Goal: Transaction & Acquisition: Download file/media

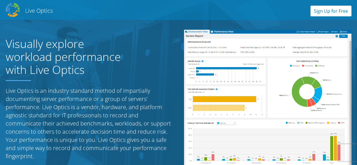
click at [335, 10] on link "Sign Up for Free" at bounding box center [331, 11] width 41 height 11
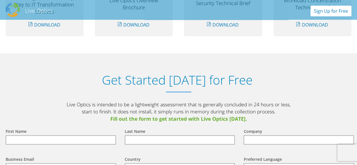
scroll to position [587, 0]
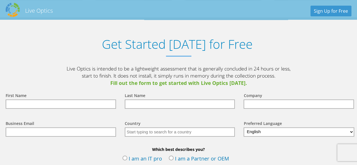
click at [41, 103] on input "text" at bounding box center [61, 104] width 110 height 9
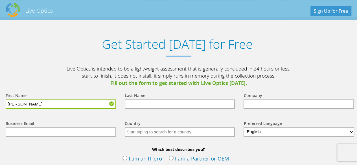
type input "Anwar"
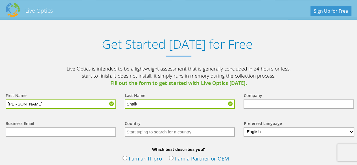
type input "Shaik"
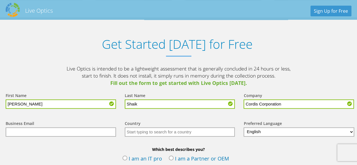
type input "Cordis Corporation"
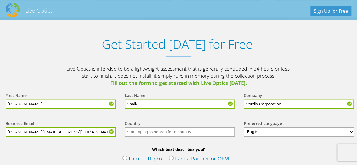
type input "anwar.shaik@cordis.com"
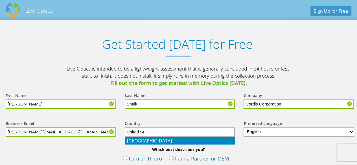
click at [151, 139] on li "[GEOGRAPHIC_DATA]" at bounding box center [180, 141] width 110 height 8
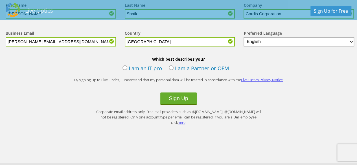
scroll to position [687, 0]
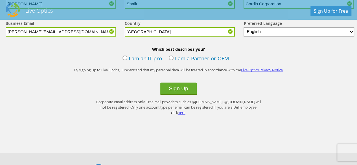
type input "[GEOGRAPHIC_DATA]"
click at [127, 58] on label "I am an IT pro" at bounding box center [143, 59] width 40 height 8
click at [0, 0] on input "I am an IT pro" at bounding box center [0, 0] width 0 height 0
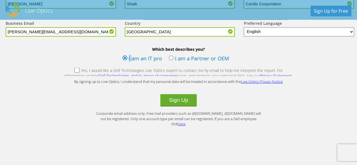
click at [127, 58] on label "I am an IT pro" at bounding box center [143, 59] width 40 height 8
click at [0, 0] on input "I am an IT pro" at bounding box center [0, 0] width 0 height 0
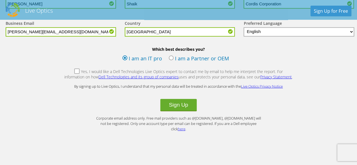
click at [78, 71] on label "Yes, I would like a Dell Technologies Live Optics expert to contact me by email…" at bounding box center [178, 75] width 229 height 12
click at [0, 0] on input "Yes, I would like a Dell Technologies Live Optics expert to contact me by email…" at bounding box center [0, 0] width 0 height 0
click at [175, 108] on button "Sign Up" at bounding box center [178, 105] width 36 height 12
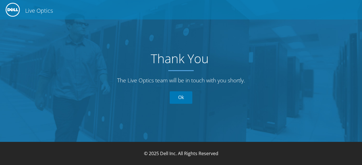
click at [185, 97] on link "Ok" at bounding box center [181, 98] width 23 height 12
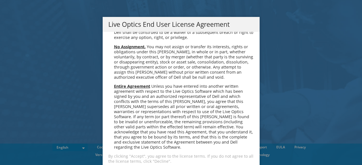
scroll to position [18, 0]
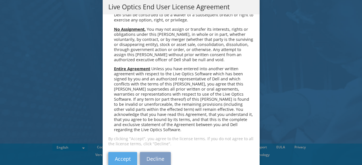
click at [118, 152] on link "Accept" at bounding box center [122, 159] width 29 height 14
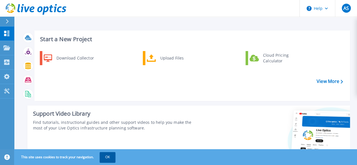
click at [108, 158] on button "OK" at bounding box center [108, 157] width 16 height 10
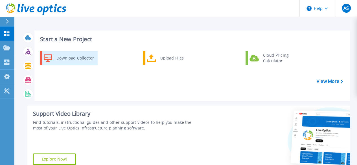
click at [71, 60] on div "Download Collector" at bounding box center [75, 58] width 43 height 11
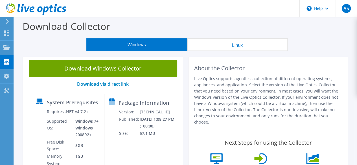
click at [83, 7] on header "AS End User Anwar Shaik anwar.shaik@cordis.com Cordis Corporation My Profile Lo…" at bounding box center [178, 8] width 357 height 17
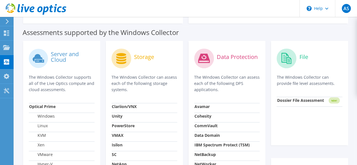
scroll to position [167, 0]
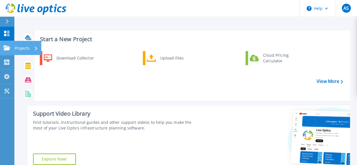
click at [23, 49] on p "Projects" at bounding box center [22, 48] width 15 height 15
click at [109, 75] on div "Download Collector Upload Files Cloud Pricing Calculator" at bounding box center [192, 74] width 312 height 49
